Goal: Check status: Check status

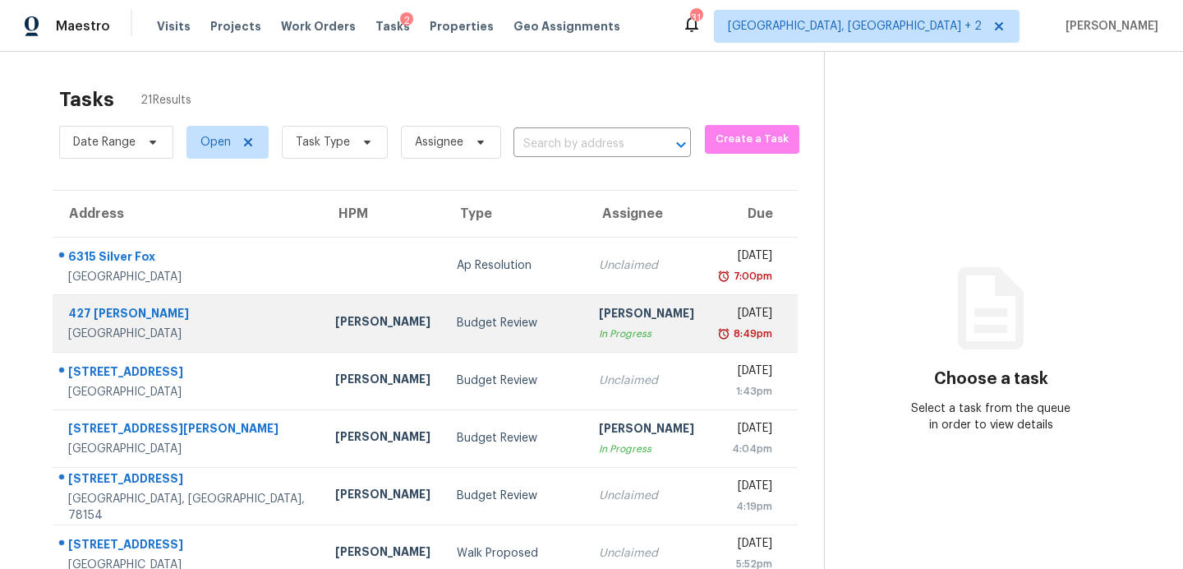
click at [457, 330] on div "Budget Review" at bounding box center [514, 323] width 115 height 16
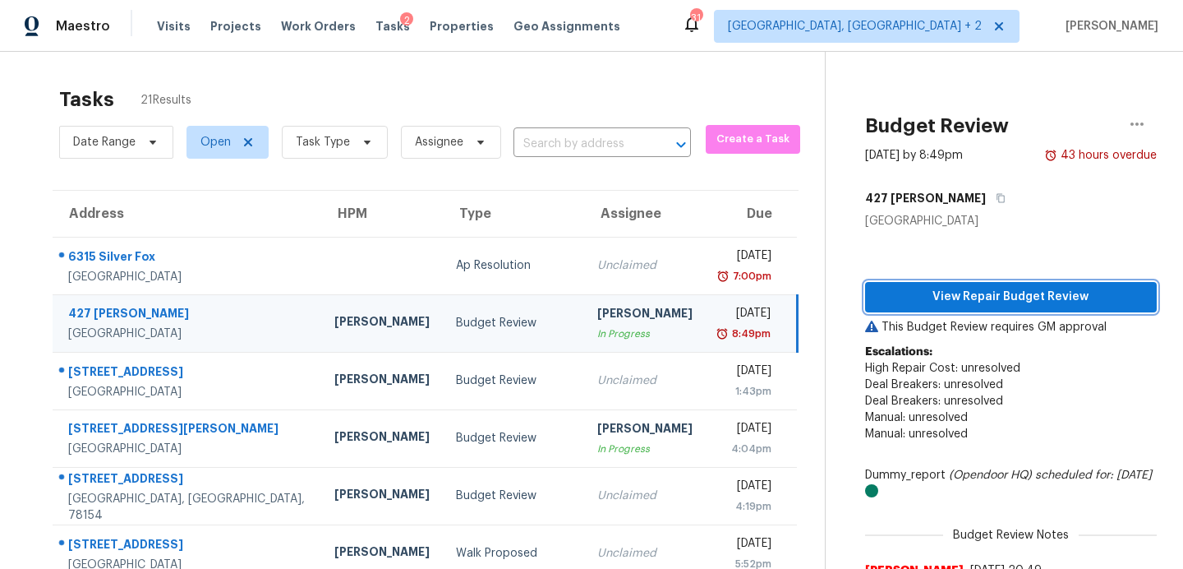
click at [922, 297] on span "View Repair Budget Review" at bounding box center [1010, 297] width 265 height 21
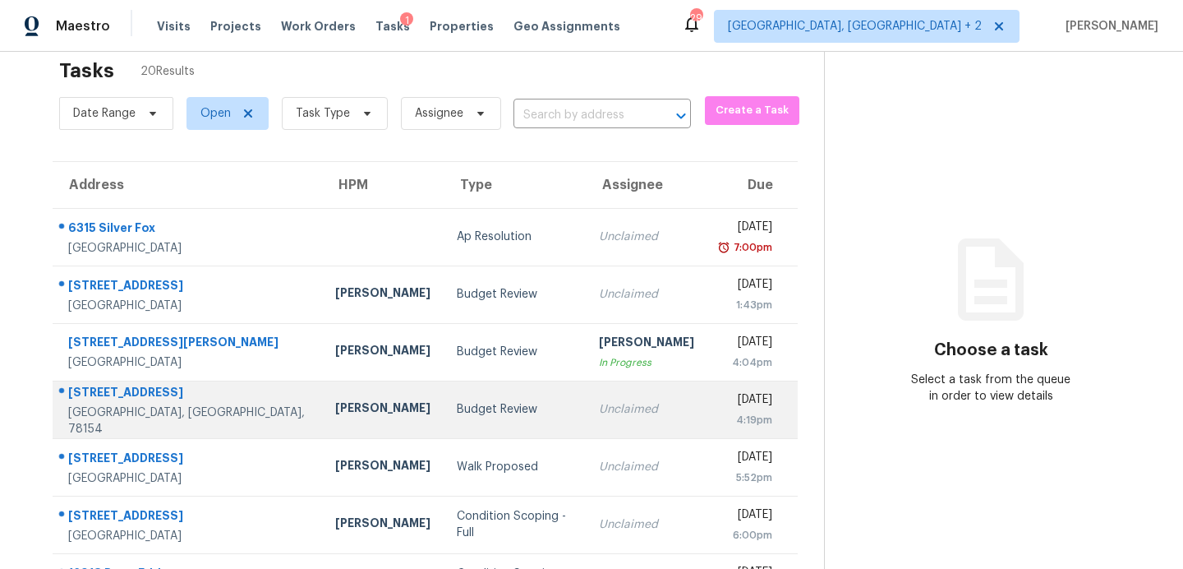
scroll to position [287, 0]
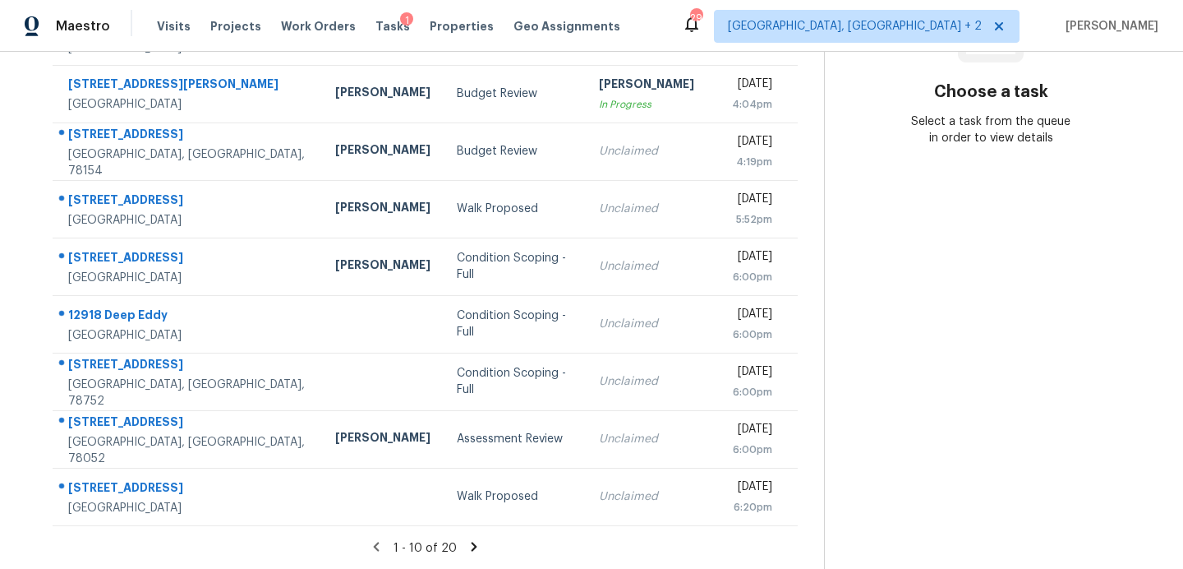
click at [467, 540] on icon at bounding box center [474, 546] width 15 height 15
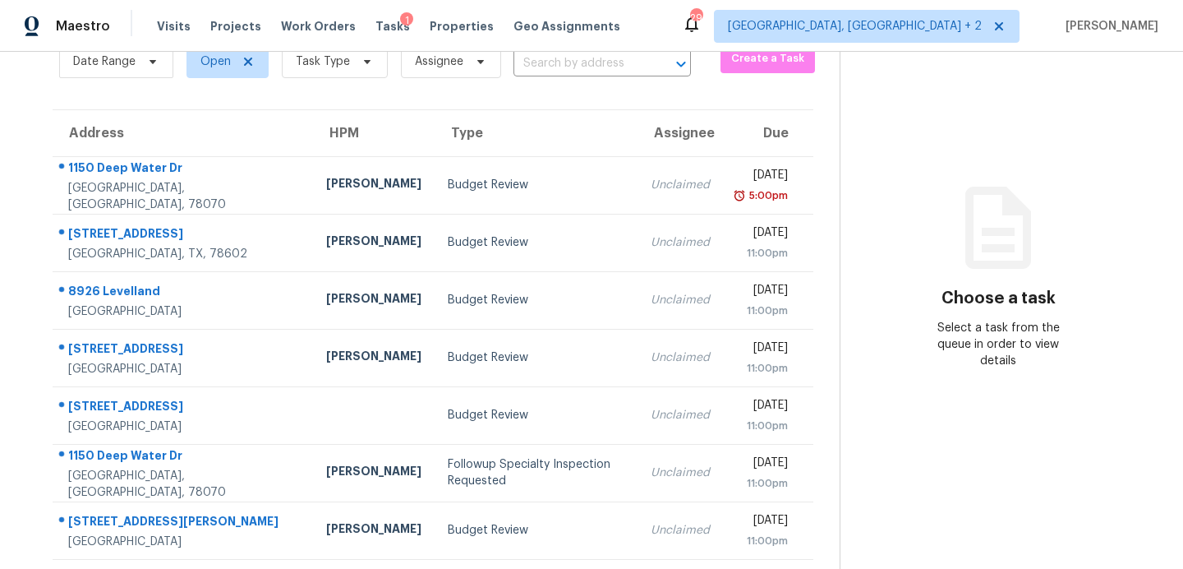
scroll to position [0, 0]
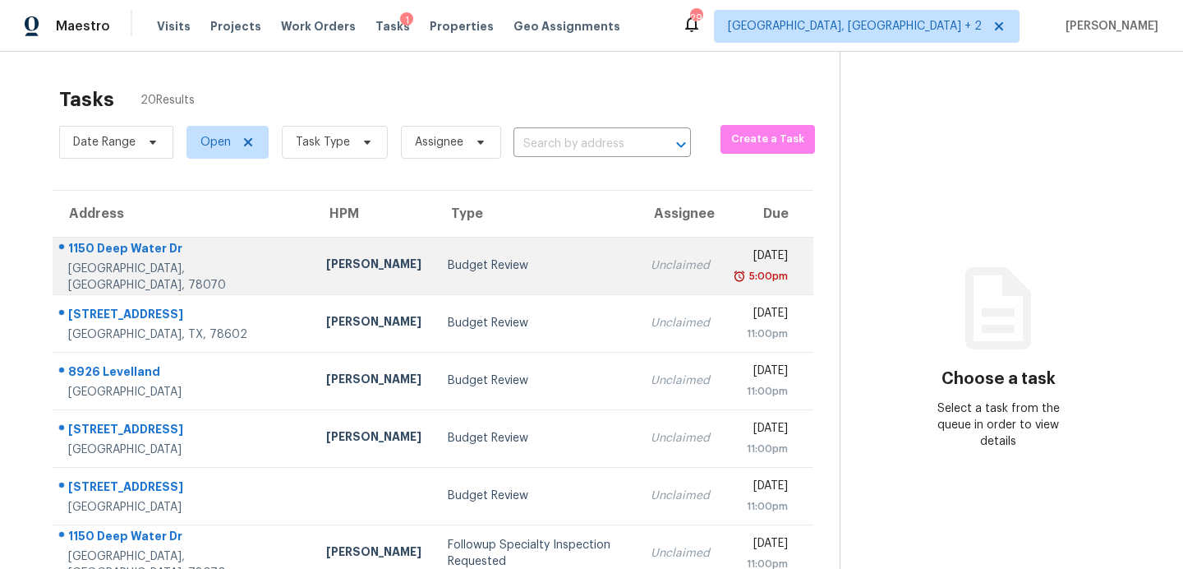
click at [435, 275] on td "Budget Review" at bounding box center [536, 266] width 203 height 58
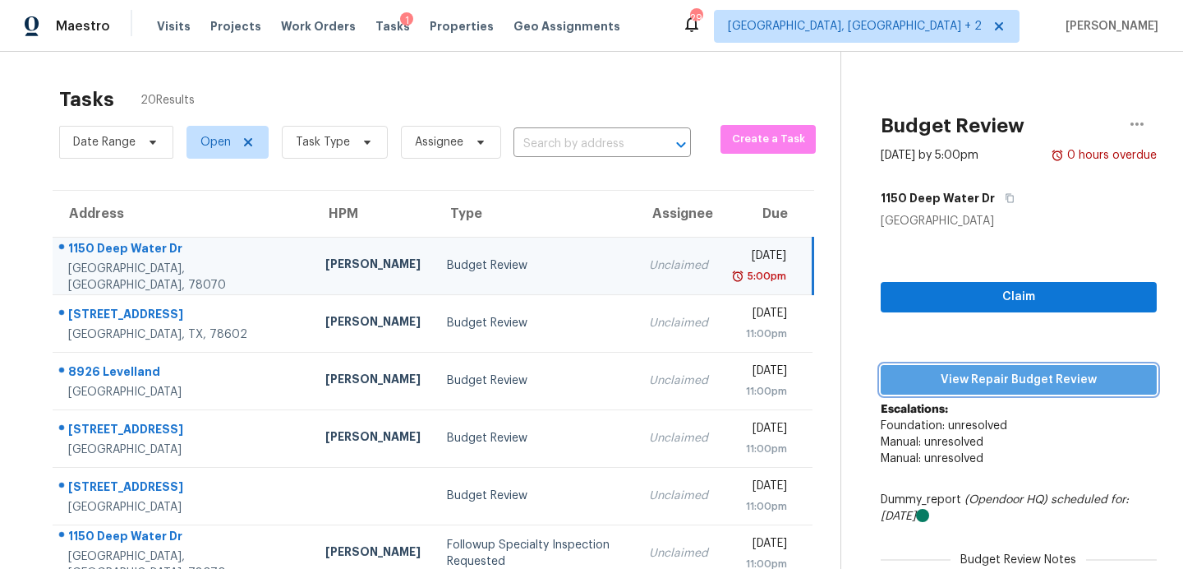
click at [972, 385] on span "View Repair Budget Review" at bounding box center [1019, 380] width 250 height 21
